Goal: Find specific page/section: Find specific page/section

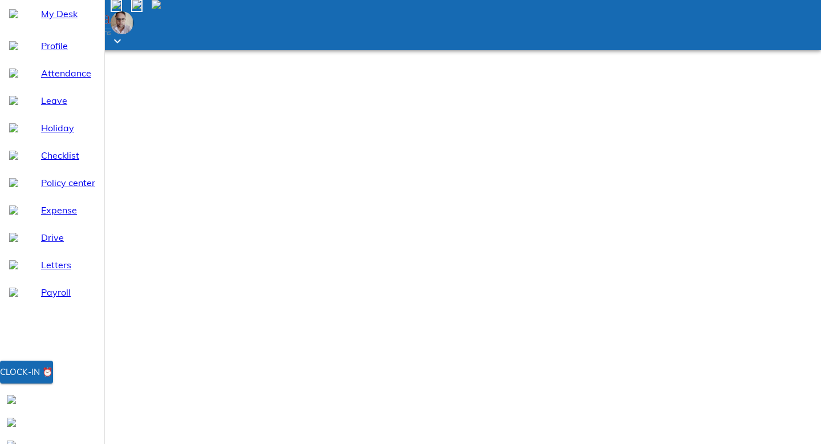
type input "pra"
type input "hari"
